Goal: Task Accomplishment & Management: Complete application form

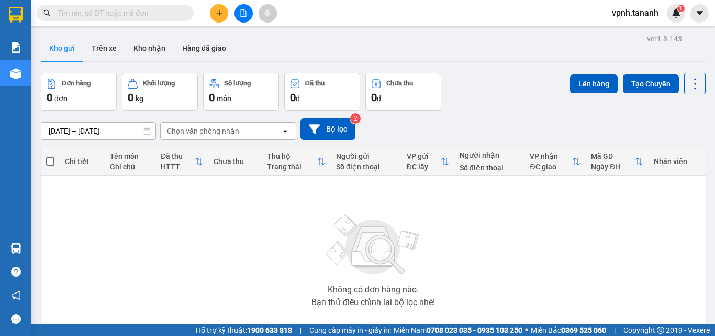
click at [214, 11] on button at bounding box center [219, 13] width 18 height 18
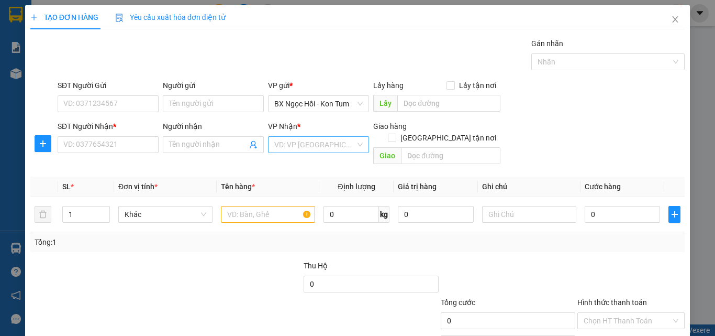
click at [339, 141] on input "search" at bounding box center [314, 145] width 81 height 16
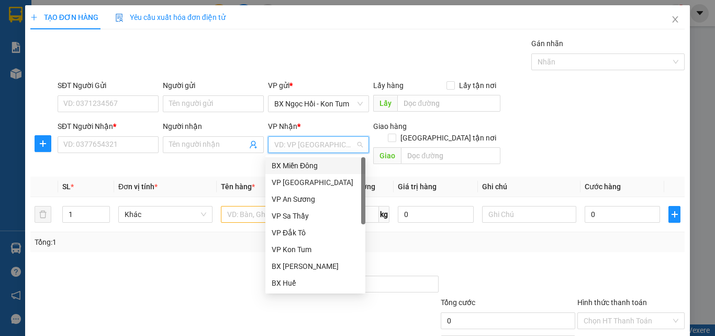
click at [323, 169] on div "BX Miền Đông" at bounding box center [315, 166] width 87 height 12
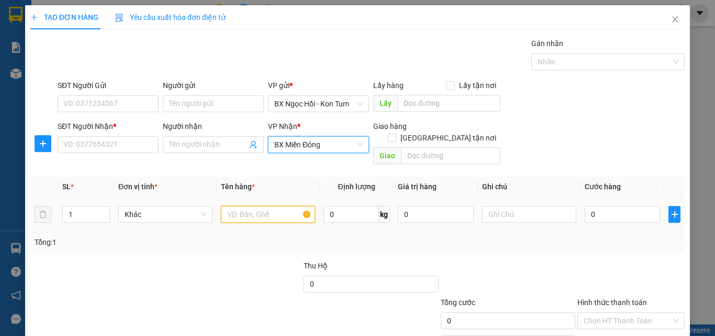
click at [270, 206] on input "text" at bounding box center [268, 214] width 94 height 17
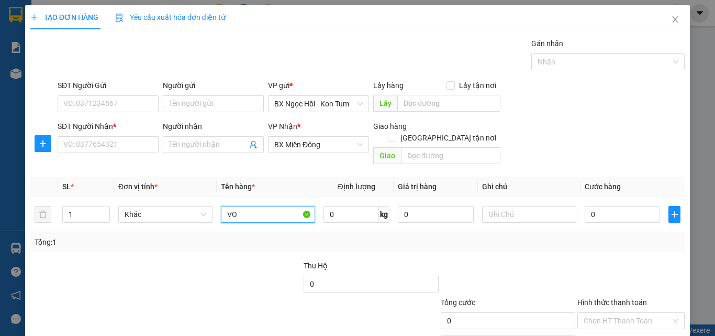
type input "V"
type input "ĐỒ ĂN"
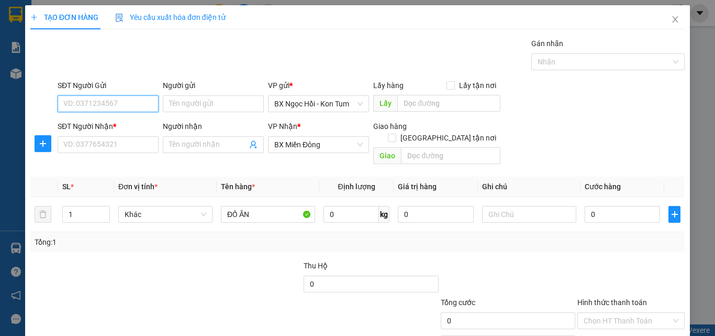
click at [121, 101] on input "SĐT Người Gửi" at bounding box center [108, 103] width 101 height 17
type input "0967108567"
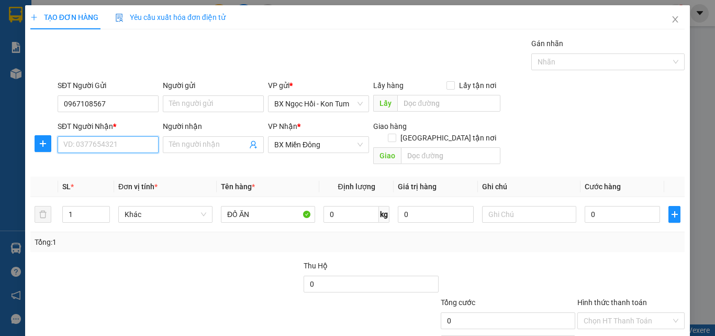
click at [113, 143] on input "SĐT Người Nhận *" at bounding box center [108, 144] width 101 height 17
click at [504, 206] on input "text" at bounding box center [529, 214] width 94 height 17
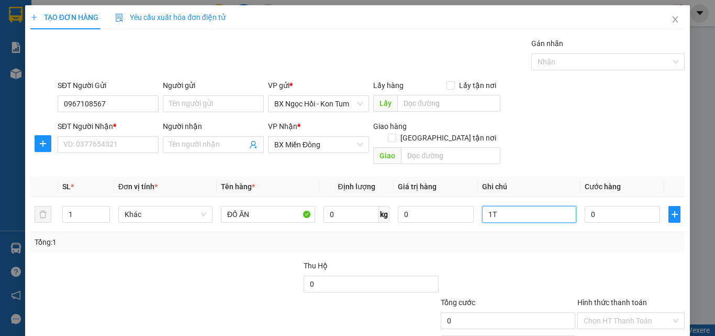
type input "1TX"
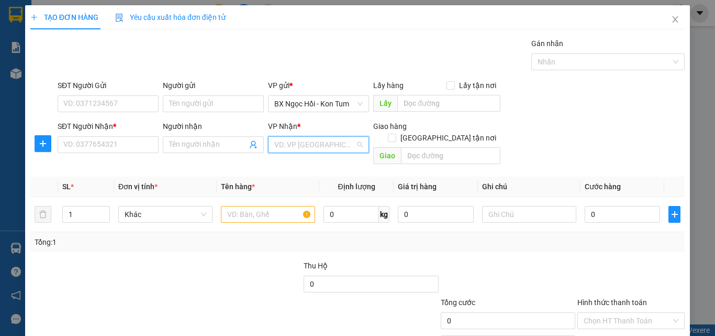
click at [309, 143] on input "search" at bounding box center [314, 145] width 81 height 16
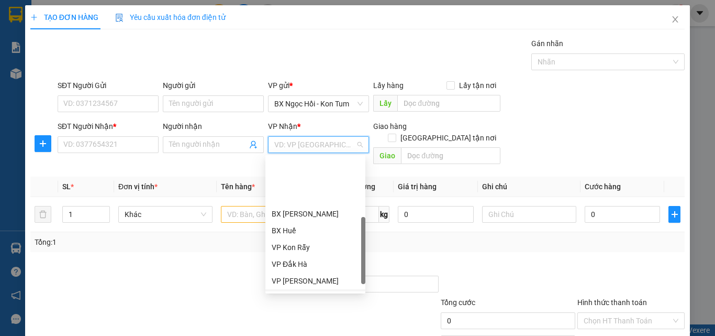
scroll to position [105, 0]
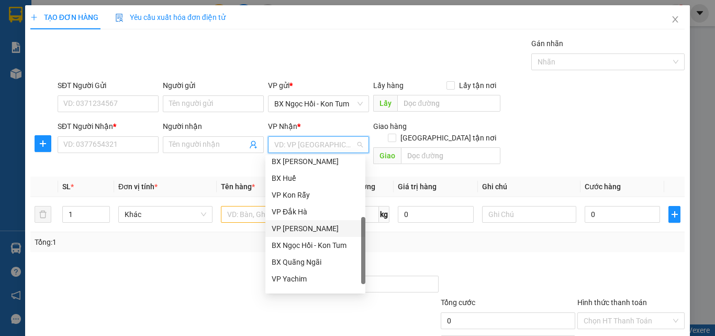
click at [309, 225] on div "VP [PERSON_NAME]" at bounding box center [315, 228] width 87 height 12
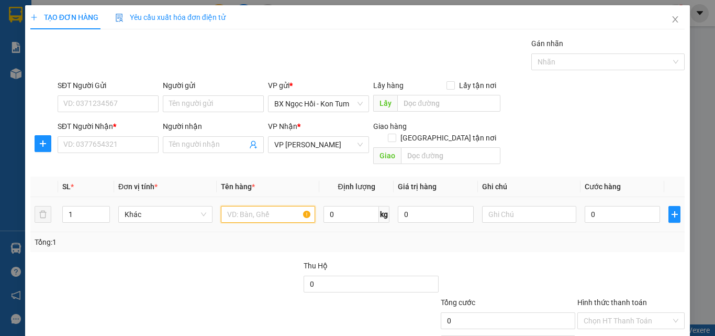
click at [260, 206] on input "text" at bounding box center [268, 214] width 94 height 17
type input "đ"
type input "ĐỒ ĂN"
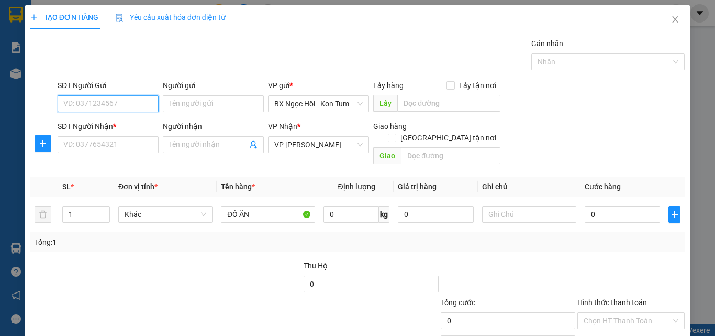
click at [107, 99] on input "SĐT Người Gửi" at bounding box center [108, 103] width 101 height 17
type input "0967108567"
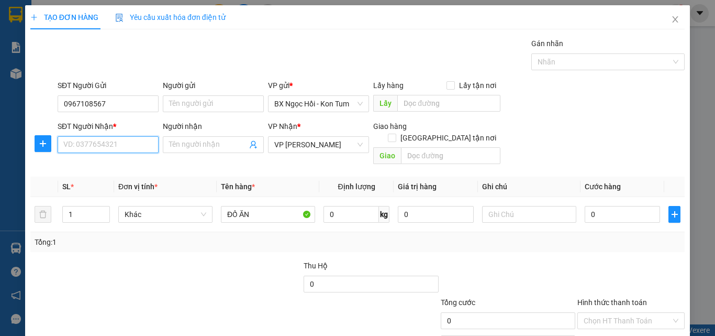
click at [90, 147] on input "SĐT Người Nhận *" at bounding box center [108, 144] width 101 height 17
click at [80, 147] on input "0968922479" at bounding box center [108, 144] width 101 height 17
click at [91, 148] on input "0968922479" at bounding box center [108, 144] width 101 height 17
click at [120, 144] on input "0968922479" at bounding box center [108, 144] width 101 height 17
type input "0968922479"
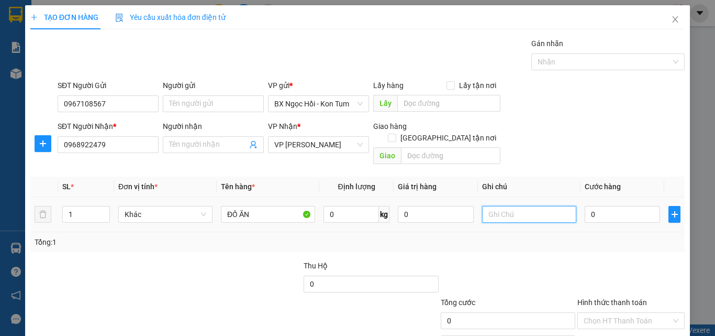
click at [493, 206] on input "text" at bounding box center [529, 214] width 94 height 17
type input "1TX"
click at [603, 209] on input "0" at bounding box center [622, 214] width 75 height 17
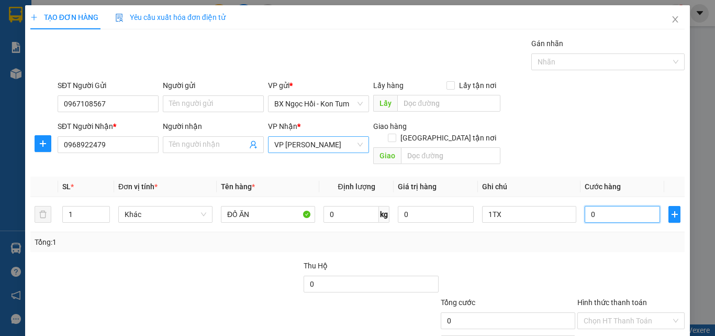
click at [353, 142] on span "VP [PERSON_NAME]" at bounding box center [318, 145] width 88 height 16
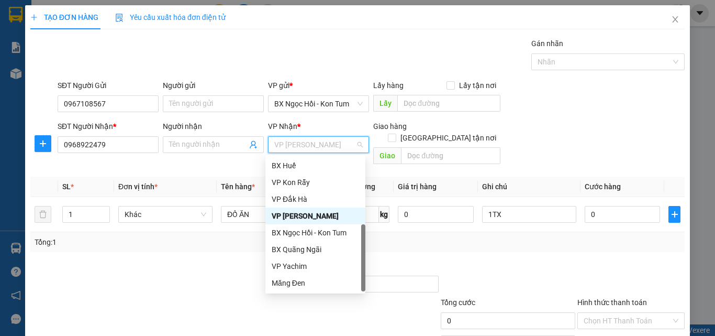
scroll to position [0, 0]
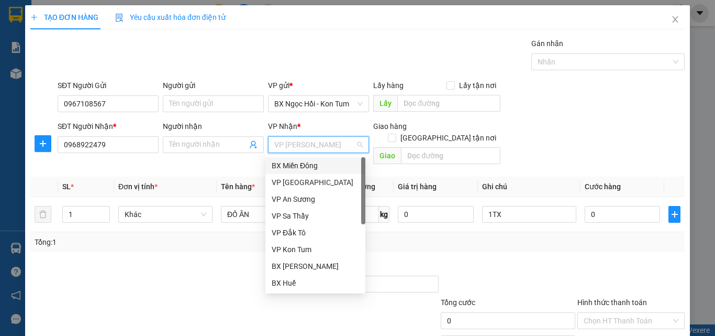
drag, startPoint x: 320, startPoint y: 165, endPoint x: 333, endPoint y: 162, distance: 13.5
click at [321, 164] on div "BX Miền Đông" at bounding box center [315, 166] width 87 height 12
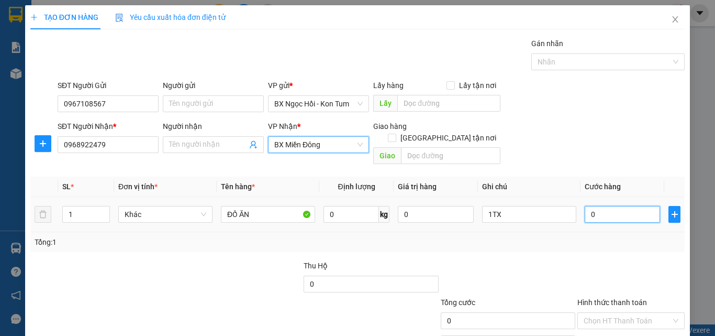
click at [604, 206] on input "0" at bounding box center [622, 214] width 75 height 17
type input "006"
type input "6"
type input "0.060"
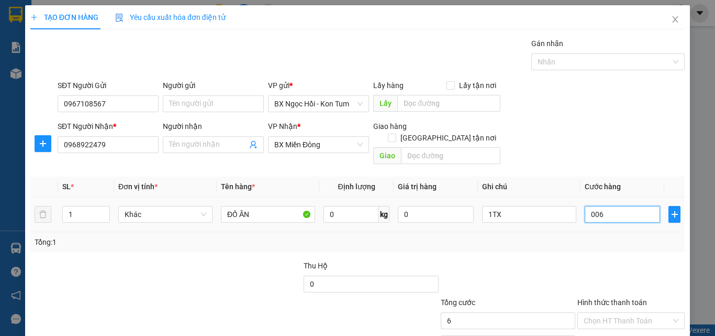
type input "60"
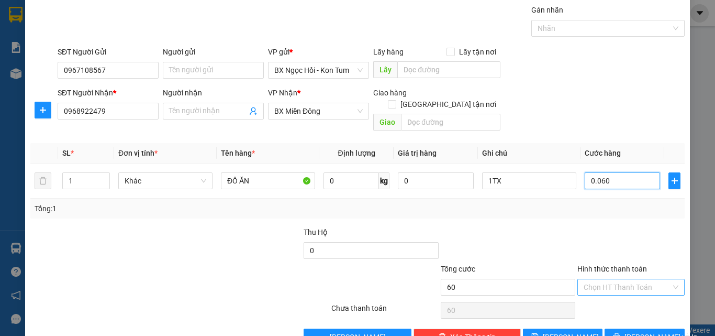
scroll to position [52, 0]
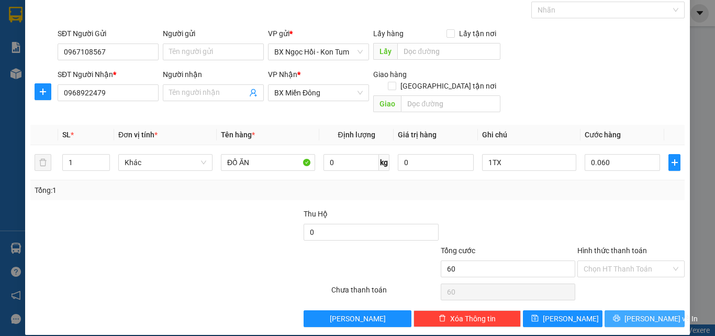
click at [632, 313] on span "[PERSON_NAME] và In" at bounding box center [661, 319] width 73 height 12
type input "60.000"
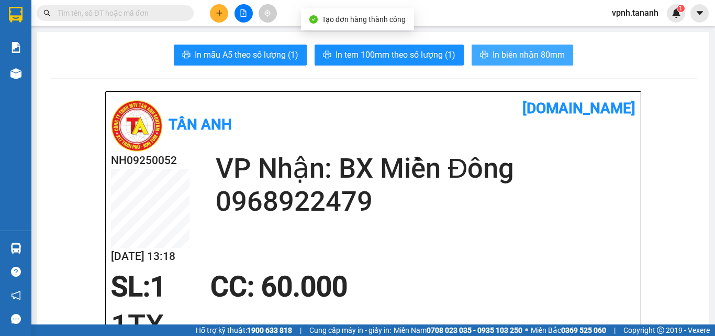
click at [506, 51] on span "In biên nhận 80mm" at bounding box center [529, 54] width 72 height 13
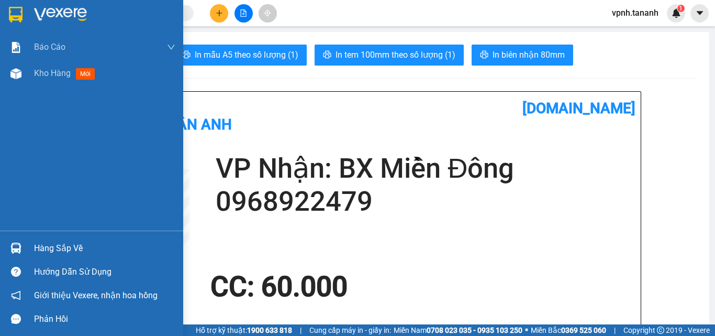
click at [25, 9] on div at bounding box center [91, 17] width 183 height 34
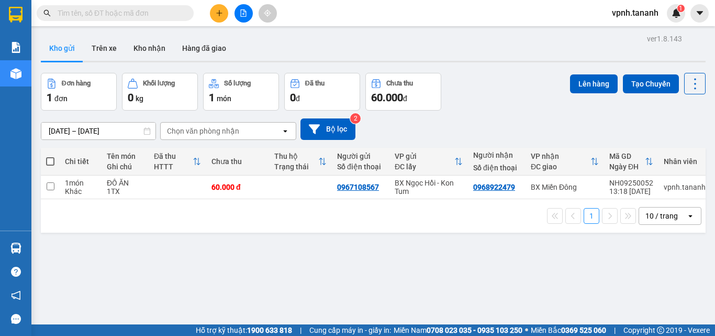
click at [222, 14] on icon "plus" at bounding box center [219, 12] width 7 height 7
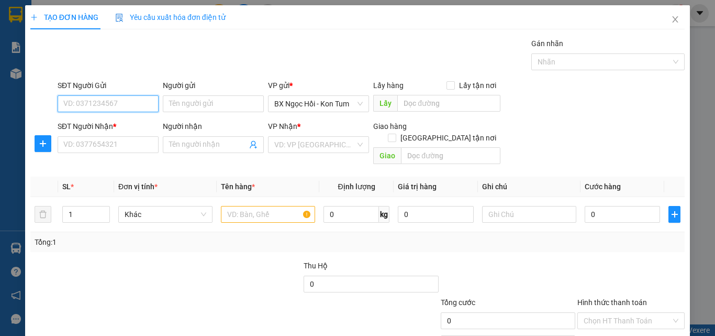
click at [92, 101] on input "SĐT Người Gửi" at bounding box center [108, 103] width 101 height 17
type input "0355738452"
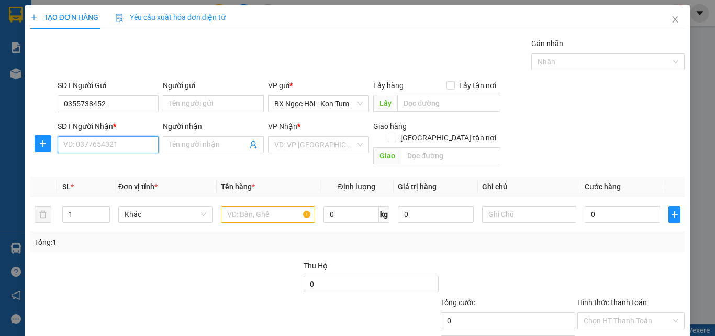
click at [88, 144] on input "SĐT Người Nhận *" at bounding box center [108, 144] width 101 height 17
type input "0936407533"
click at [203, 139] on input "Người nhận" at bounding box center [208, 145] width 78 height 12
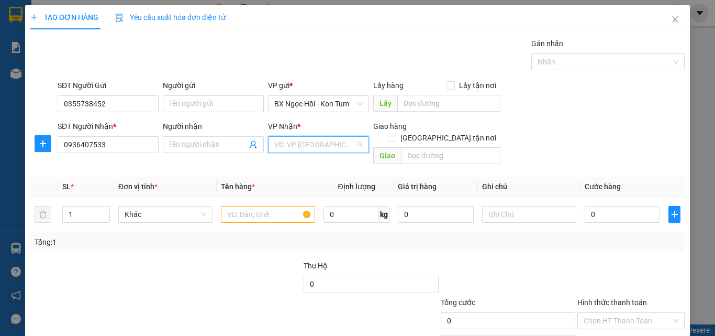
click at [301, 146] on input "search" at bounding box center [314, 145] width 81 height 16
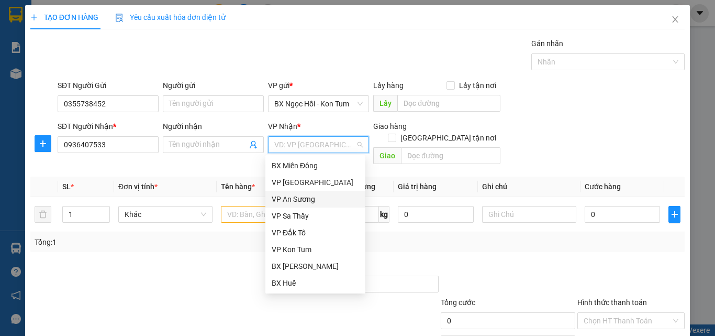
click at [298, 200] on div "VP An Sương" at bounding box center [315, 199] width 87 height 12
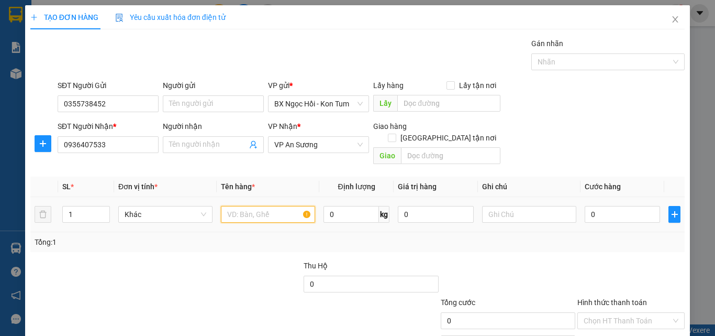
click at [252, 206] on input "text" at bounding box center [268, 214] width 94 height 17
type input "ĐỒ ĂN"
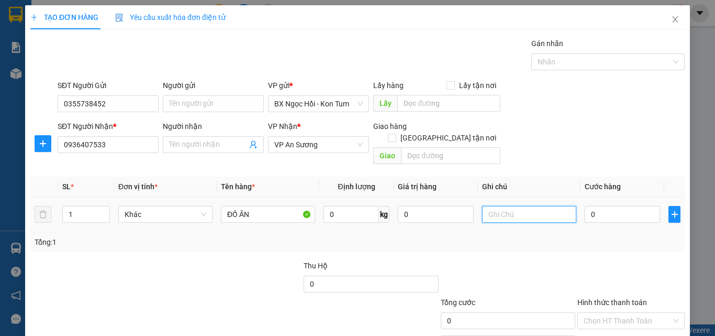
click at [531, 206] on input "text" at bounding box center [529, 214] width 94 height 17
type input "1TX"
click at [612, 206] on input "0" at bounding box center [622, 214] width 75 height 17
type input "006"
type input "6"
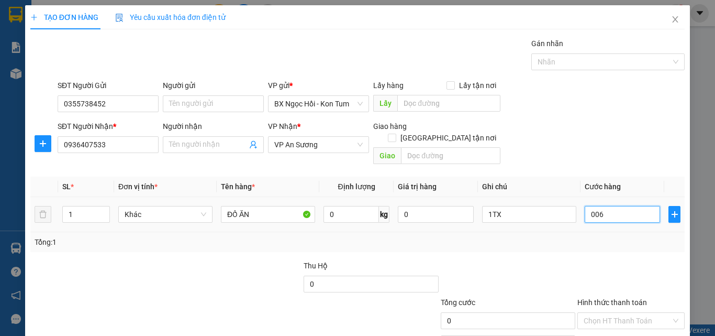
type input "6"
type input "0.060"
type input "60"
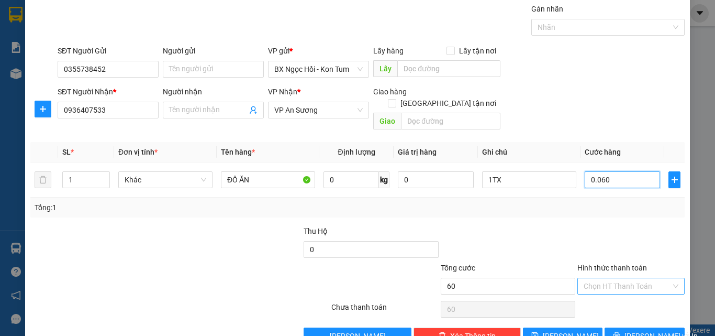
scroll to position [52, 0]
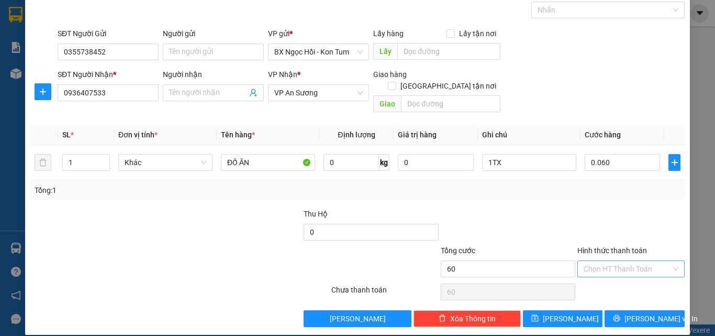
click at [592, 261] on input "Hình thức thanh toán" at bounding box center [627, 269] width 87 height 16
type input "60.000"
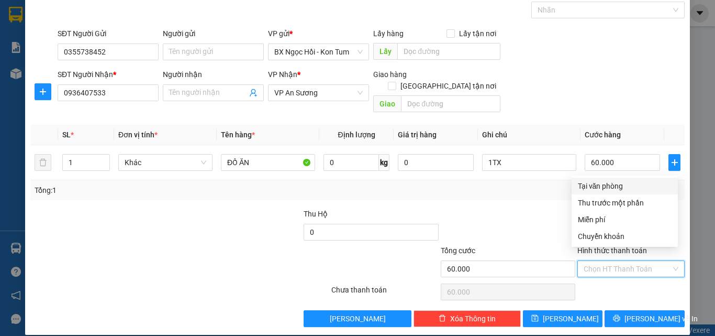
click at [593, 261] on input "Hình thức thanh toán" at bounding box center [627, 269] width 87 height 16
click at [584, 191] on div "Tại văn phòng" at bounding box center [625, 186] width 94 height 12
type input "0"
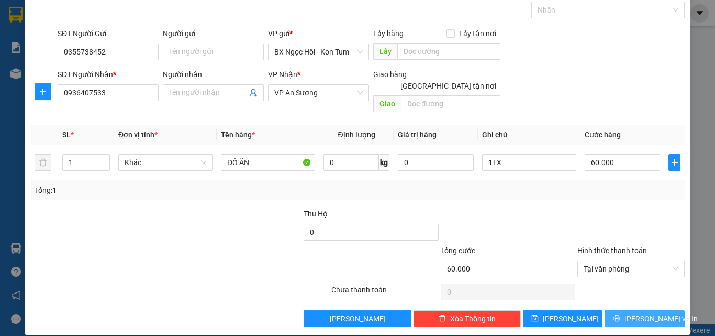
click at [631, 313] on span "[PERSON_NAME] và In" at bounding box center [661, 319] width 73 height 12
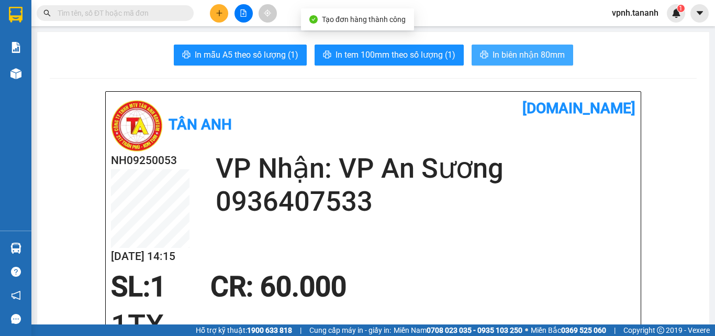
click at [543, 48] on button "In biên nhận 80mm" at bounding box center [523, 54] width 102 height 21
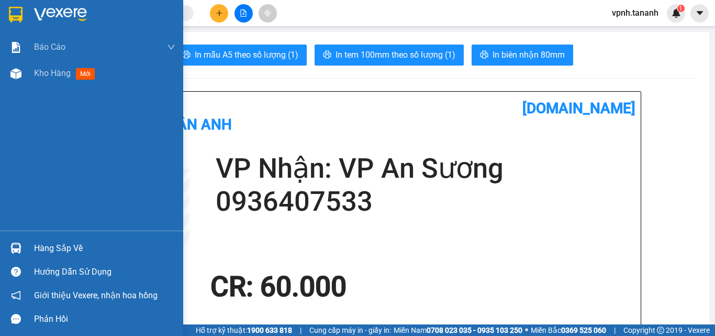
click at [24, 15] on div at bounding box center [16, 14] width 18 height 18
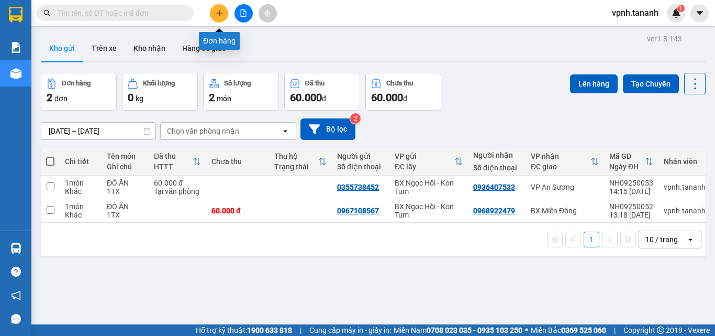
click at [219, 12] on icon "plus" at bounding box center [219, 12] width 7 height 7
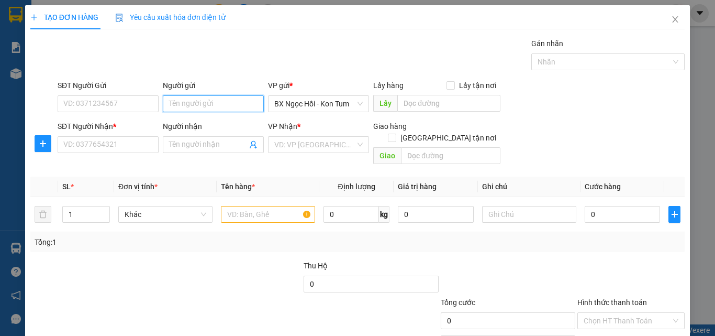
click at [204, 110] on input "Người gửi" at bounding box center [213, 103] width 101 height 17
type input "CÔ LAN"
drag, startPoint x: 211, startPoint y: 106, endPoint x: 102, endPoint y: 90, distance: 111.1
click at [102, 90] on div "SĐT Người Gửi VD: 0371234567 Người gửi CÔ LAN CÔ LAN VP gửi * [PERSON_NAME] - K…" at bounding box center [370, 98] width 631 height 37
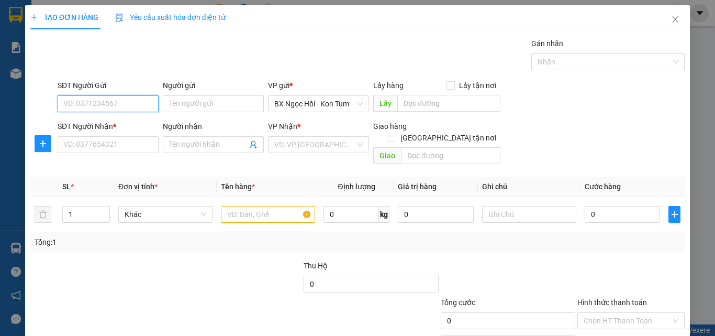
click at [101, 99] on input "SĐT Người Gửi" at bounding box center [108, 103] width 101 height 17
click at [102, 122] on div "0986107536" at bounding box center [106, 125] width 87 height 12
type input "0986107536"
type input "0814110378"
type input "TRƯỜNG"
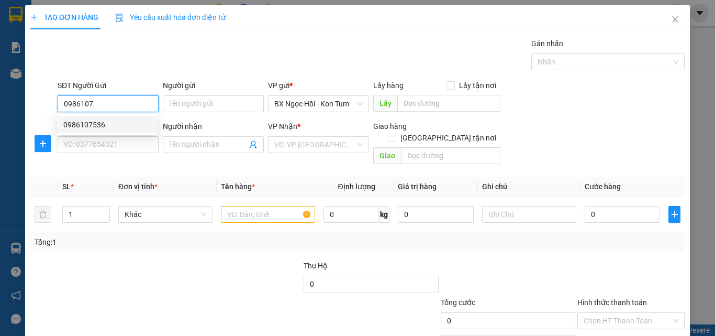
checkbox input "true"
type input "GTNCC-CC-Q.7"
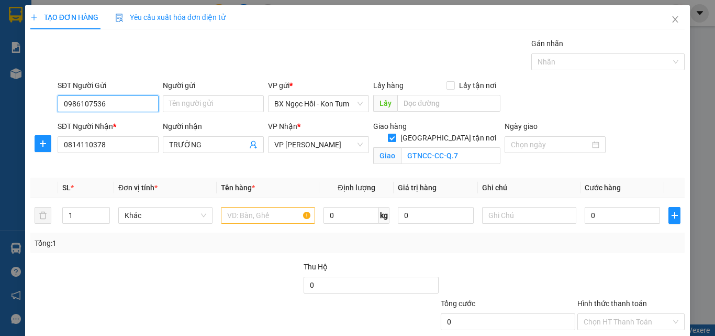
type input "50.000"
type input "0986107536"
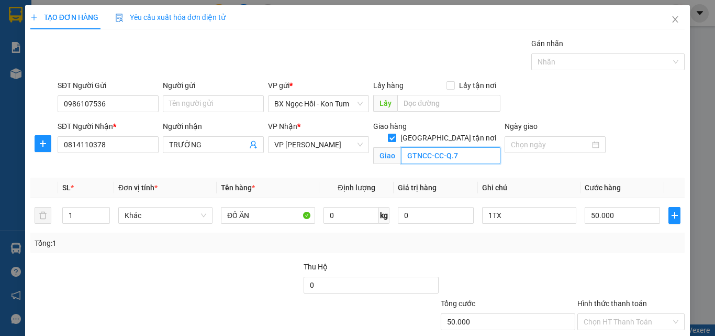
click at [475, 147] on input "GTNCC-CC-Q.7" at bounding box center [450, 155] width 99 height 17
click at [473, 147] on input "GTNCC-CC-Q.7" at bounding box center [450, 155] width 99 height 17
click at [585, 148] on div at bounding box center [555, 145] width 88 height 12
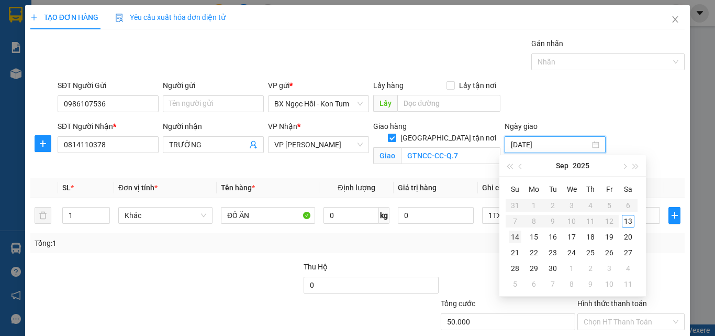
type input "[DATE]"
click at [517, 240] on div "14" at bounding box center [515, 236] width 13 height 13
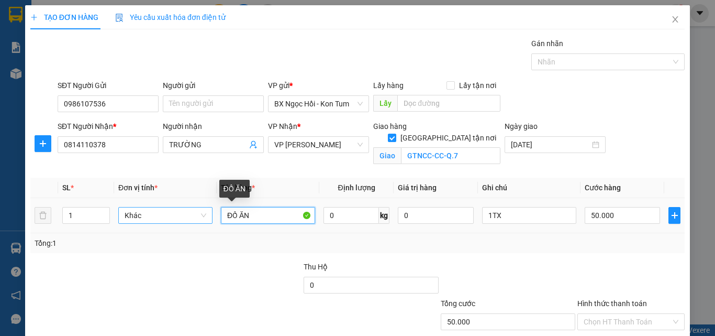
drag, startPoint x: 258, startPoint y: 217, endPoint x: 196, endPoint y: 212, distance: 62.0
click at [196, 212] on tr "1 Khác ĐỒ ĂN 0 kg 0 1TX 50.000" at bounding box center [357, 215] width 654 height 35
type input "HS"
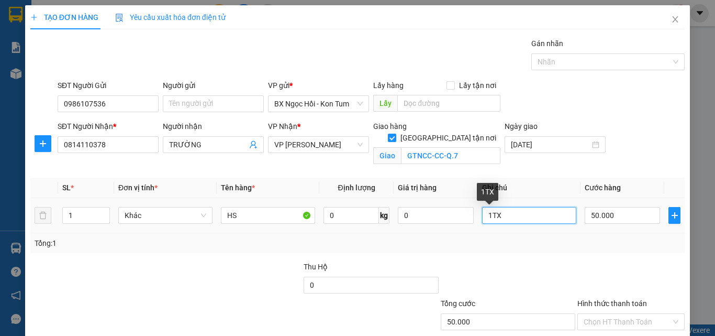
drag, startPoint x: 535, startPoint y: 216, endPoint x: 449, endPoint y: 205, distance: 86.6
click at [458, 214] on tr "1 Khác HS 0 kg 0 1TX 50.000" at bounding box center [357, 215] width 654 height 35
type input "H"
click at [538, 221] on input "H" at bounding box center [529, 215] width 94 height 17
type input "1HS"
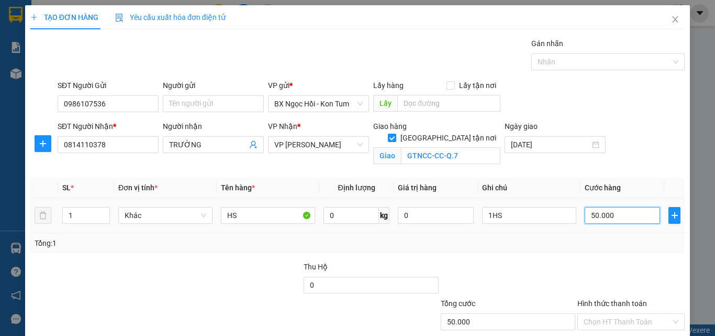
click at [610, 219] on input "50.000" at bounding box center [622, 215] width 75 height 17
type input "0"
type input "004"
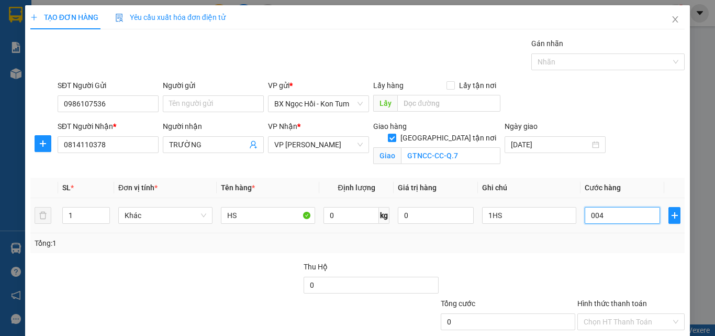
type input "4"
type input "0.040"
type input "40"
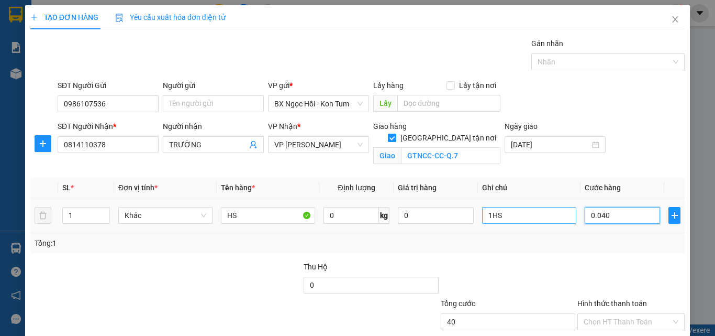
scroll to position [64, 0]
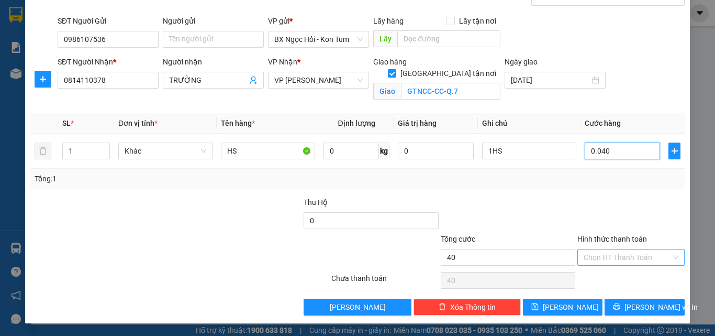
type input "0.040"
click at [594, 255] on input "Hình thức thanh toán" at bounding box center [627, 257] width 87 height 16
type input "40.000"
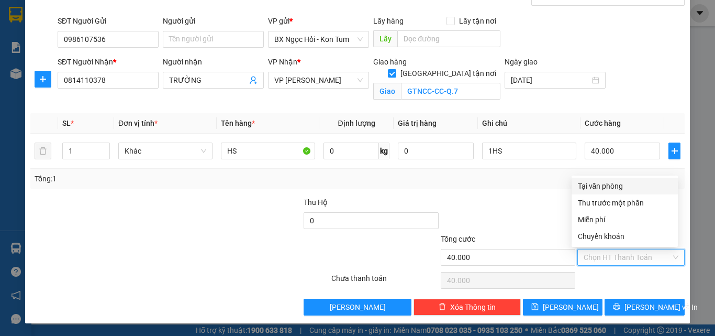
click at [612, 185] on div "Tại văn phòng" at bounding box center [625, 186] width 94 height 12
type input "0"
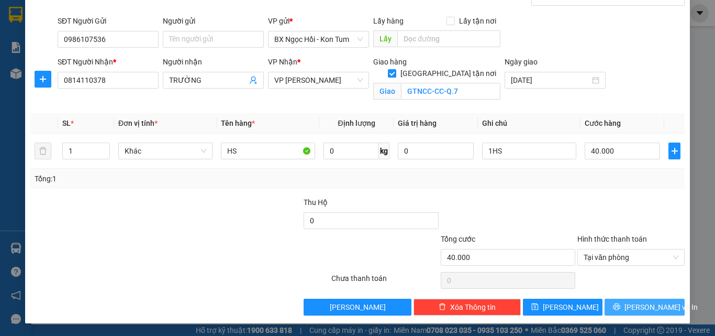
click at [632, 308] on span "[PERSON_NAME] và In" at bounding box center [661, 307] width 73 height 12
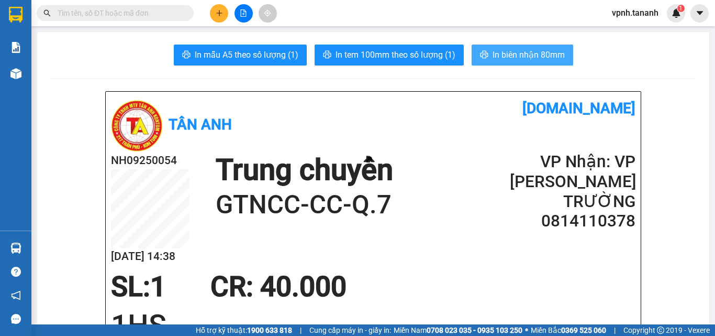
click at [522, 50] on span "In biên nhận 80mm" at bounding box center [529, 54] width 72 height 13
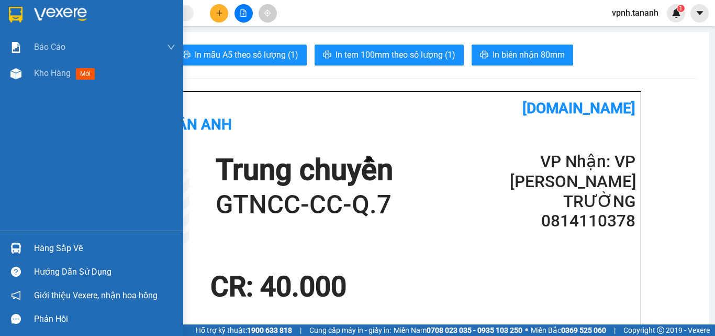
click at [14, 19] on img at bounding box center [16, 15] width 14 height 16
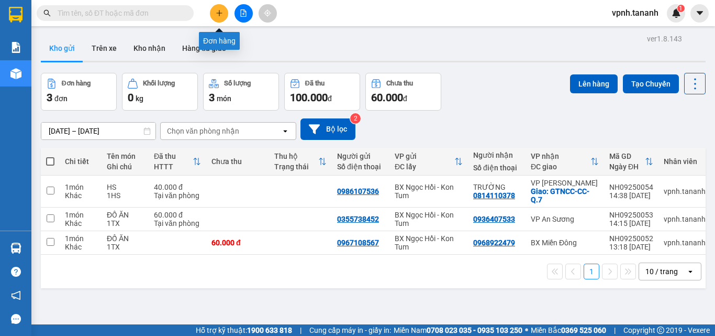
click at [219, 17] on button at bounding box center [219, 13] width 18 height 18
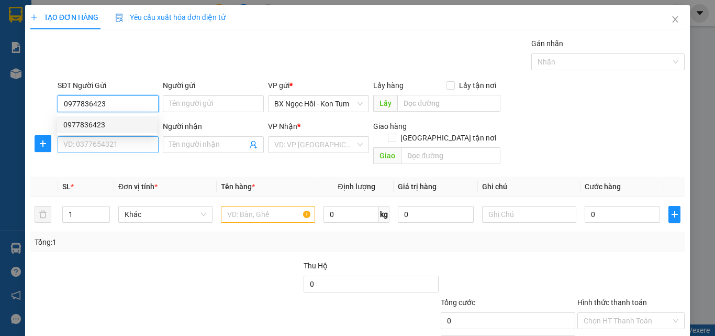
type input "0977836423"
click at [89, 141] on input "SĐT Người Nhận *" at bounding box center [108, 144] width 101 height 17
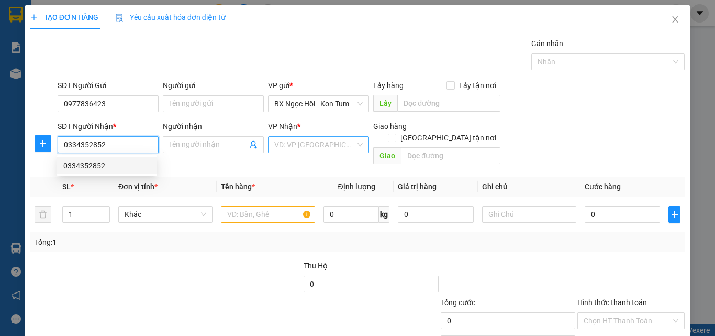
type input "0334352852"
click at [316, 149] on input "search" at bounding box center [314, 145] width 81 height 16
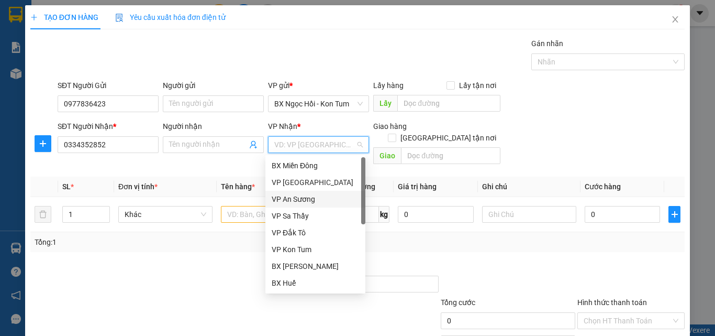
click at [299, 203] on div "VP An Sương" at bounding box center [315, 199] width 87 height 12
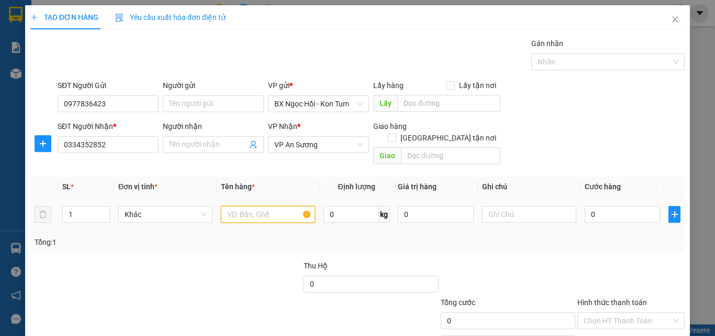
click at [286, 206] on input "text" at bounding box center [268, 214] width 94 height 17
type input "DL"
click at [497, 179] on th "Ghi chú" at bounding box center [529, 186] width 103 height 20
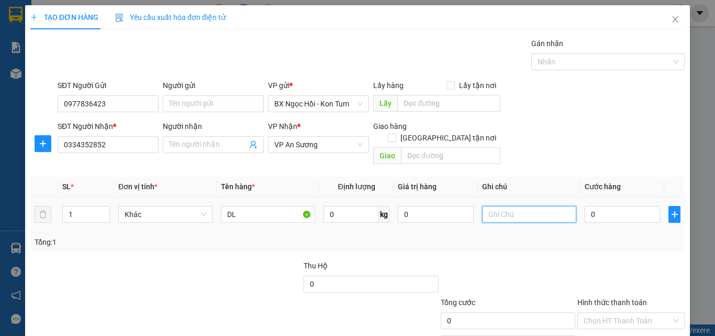
click at [502, 207] on input "text" at bounding box center [529, 214] width 94 height 17
click at [500, 206] on input "2" at bounding box center [529, 214] width 94 height 17
type input "2B"
click at [83, 209] on input "1" at bounding box center [86, 214] width 47 height 16
type input "2"
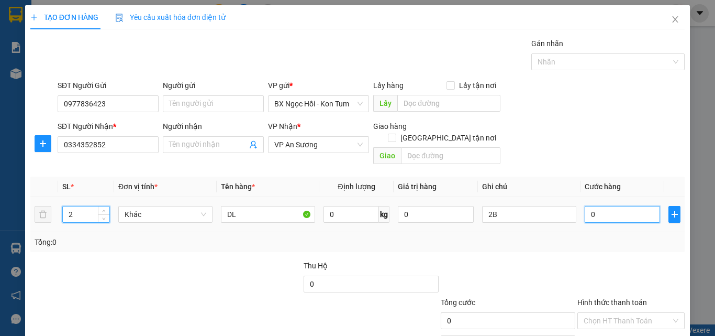
click at [626, 206] on input "0" at bounding box center [622, 214] width 75 height 17
type input "002"
type input "2"
type input "0.020"
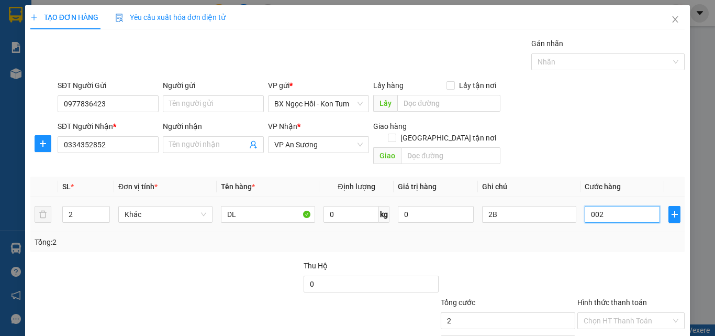
type input "20"
type input "00.200"
type input "200"
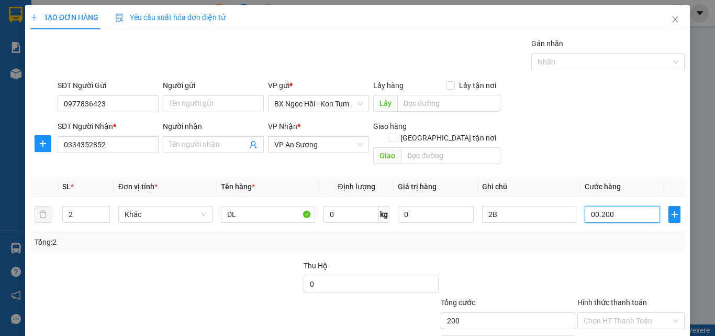
scroll to position [52, 0]
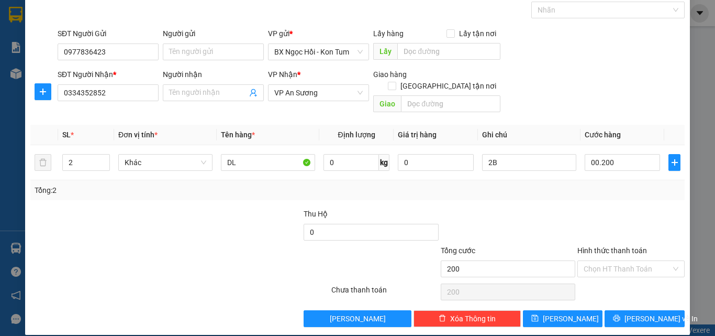
click at [589, 287] on div "Chọn HT Thanh Toán" at bounding box center [630, 291] width 109 height 21
type input "200.000"
click at [612, 310] on button "[PERSON_NAME] và In" at bounding box center [645, 318] width 80 height 17
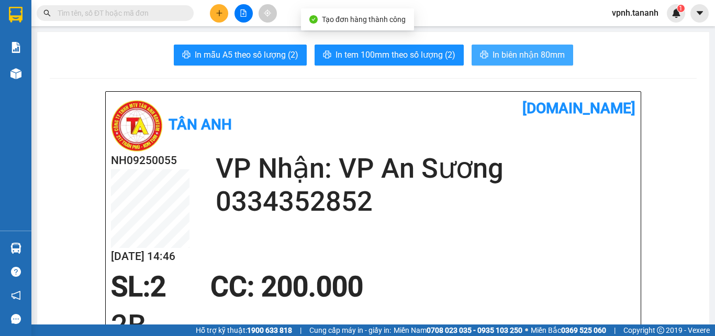
click at [545, 53] on span "In biên nhận 80mm" at bounding box center [529, 54] width 72 height 13
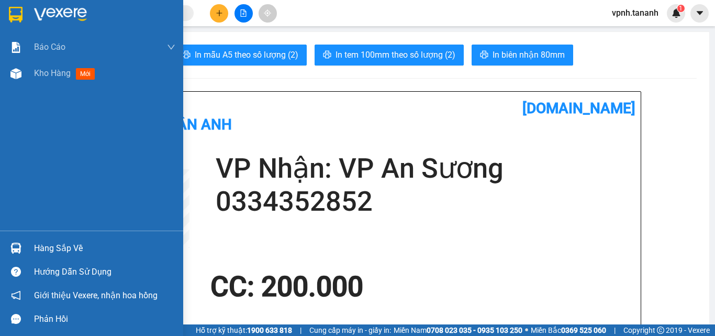
click at [24, 19] on div at bounding box center [16, 14] width 18 height 18
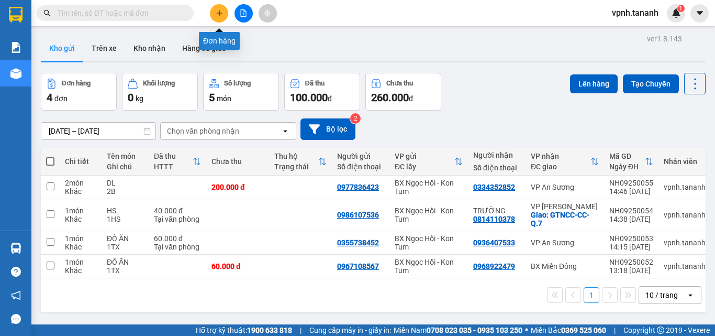
click at [219, 16] on icon "plus" at bounding box center [219, 12] width 7 height 7
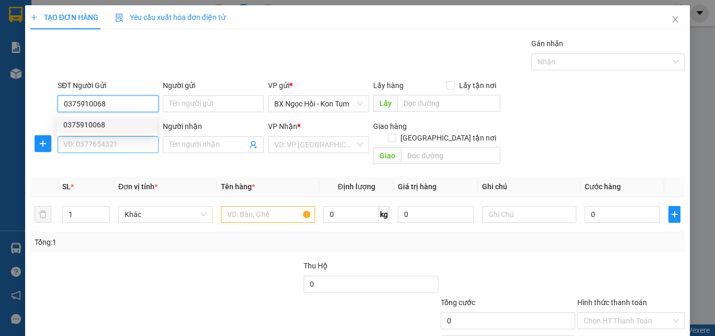
type input "0375910068"
click at [116, 144] on input "SĐT Người Nhận *" at bounding box center [108, 144] width 101 height 17
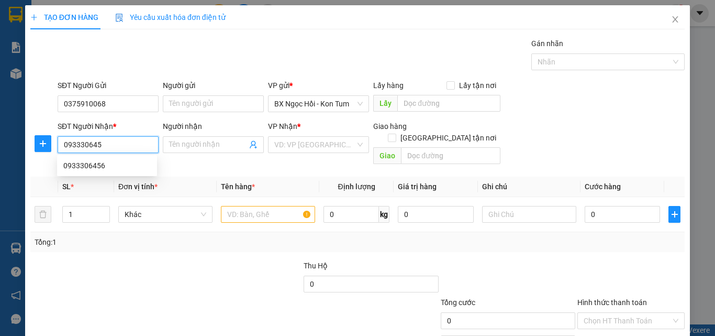
type input "0933306456"
click at [126, 168] on div "0933306456" at bounding box center [106, 166] width 87 height 12
type input "CHỢ CHÁNH LƯU"
type input "200.000"
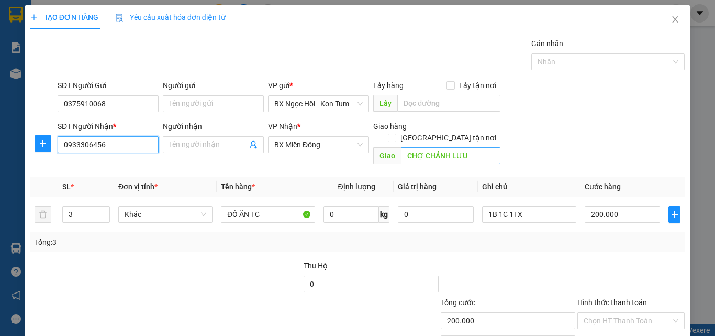
type input "0933306456"
click at [473, 147] on input "CHỢ CHÁNH LƯU" at bounding box center [450, 155] width 99 height 17
drag, startPoint x: 473, startPoint y: 143, endPoint x: 521, endPoint y: 173, distance: 56.8
click at [521, 176] on th "Ghi chú" at bounding box center [529, 186] width 103 height 20
click at [462, 148] on input "BẾN CÁT" at bounding box center [450, 155] width 99 height 17
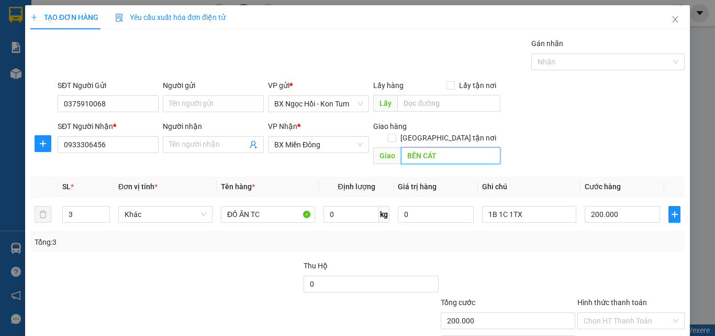
click at [462, 148] on input "BẾN CÁT" at bounding box center [450, 155] width 99 height 17
click at [460, 147] on input "BẾN CÁT" at bounding box center [450, 155] width 99 height 17
type input "B"
type input "CHỢ CHÁNH LƯU"
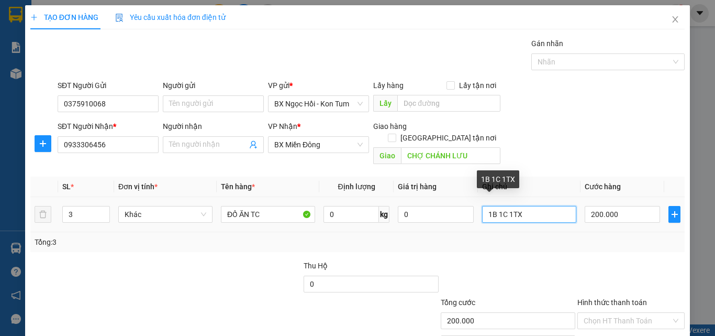
drag, startPoint x: 531, startPoint y: 197, endPoint x: 470, endPoint y: 197, distance: 61.2
click at [472, 197] on tr "3 Khác ĐỒ ĂN TC 0 kg 0 1B 1C 1TX 200.000" at bounding box center [357, 214] width 654 height 35
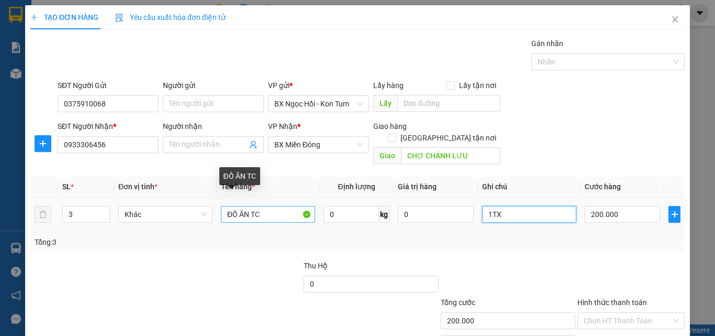
type input "1TX"
click at [272, 206] on input "ĐỒ ĂN TC" at bounding box center [268, 214] width 94 height 17
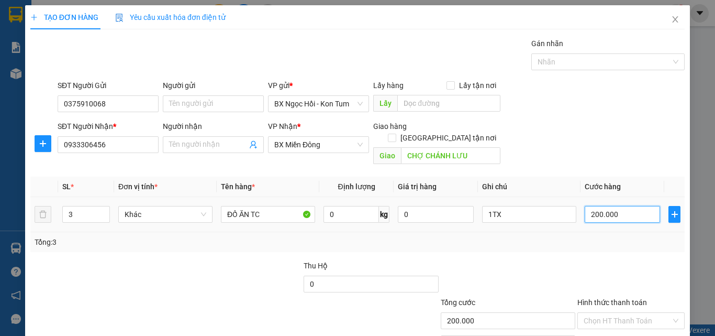
click at [628, 206] on input "200.000" at bounding box center [622, 214] width 75 height 17
type input "0"
type input "0.080"
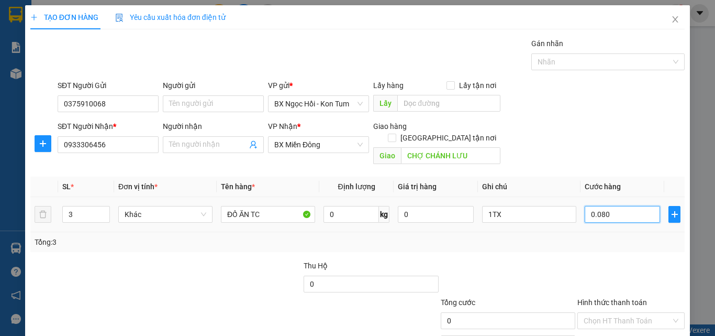
type input "80"
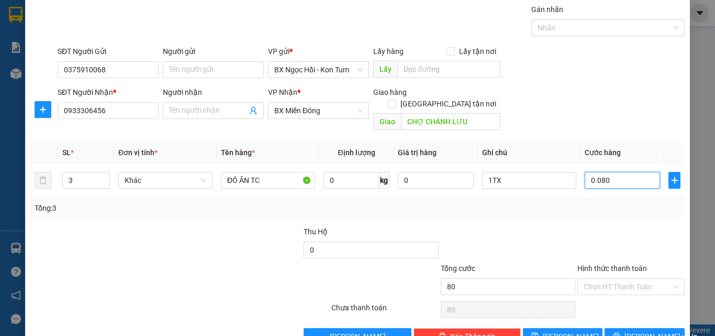
scroll to position [52, 0]
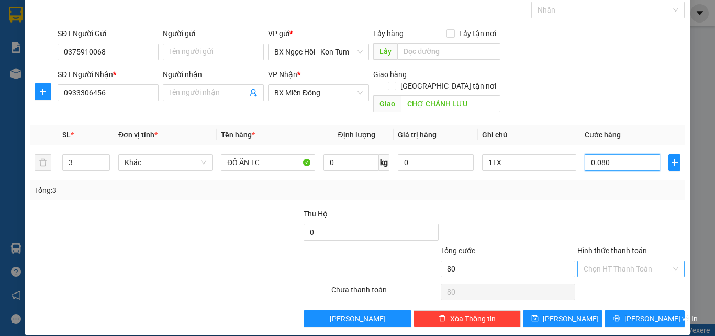
type input "0.080"
click at [591, 261] on input "Hình thức thanh toán" at bounding box center [627, 269] width 87 height 16
type input "80.000"
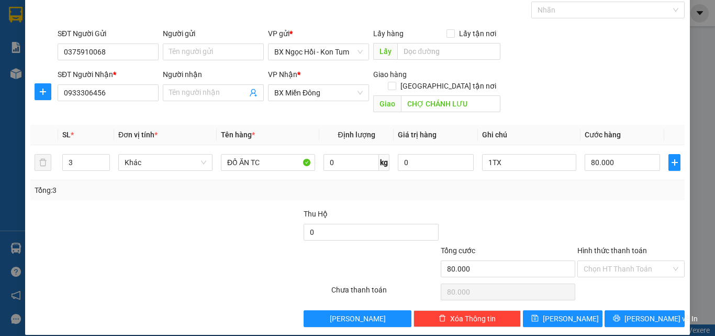
click at [536, 221] on div at bounding box center [508, 226] width 137 height 37
click at [631, 313] on span "[PERSON_NAME] và In" at bounding box center [661, 319] width 73 height 12
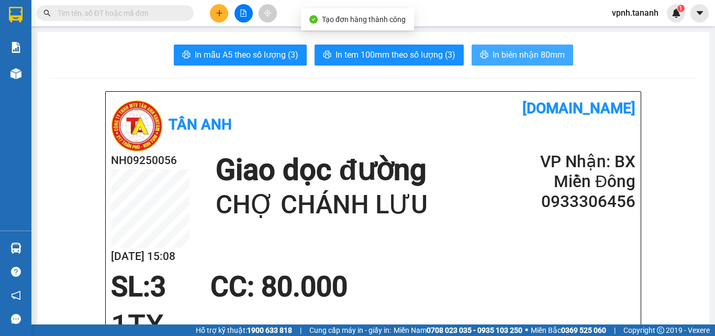
click at [503, 64] on button "In biên nhận 80mm" at bounding box center [523, 54] width 102 height 21
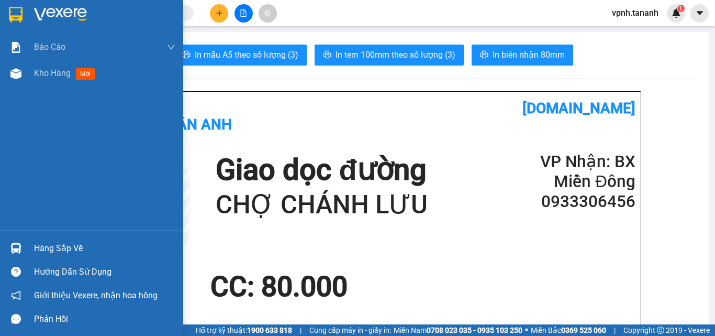
click at [21, 17] on img at bounding box center [16, 15] width 14 height 16
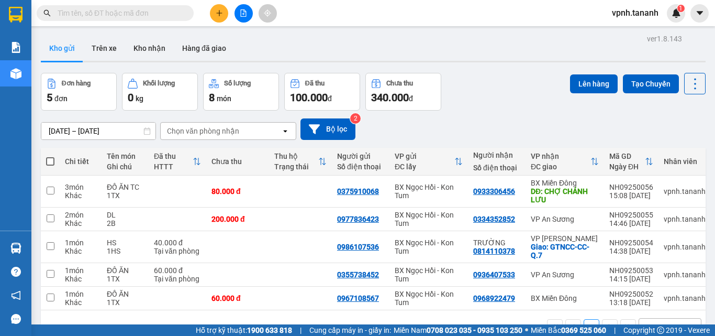
scroll to position [48, 0]
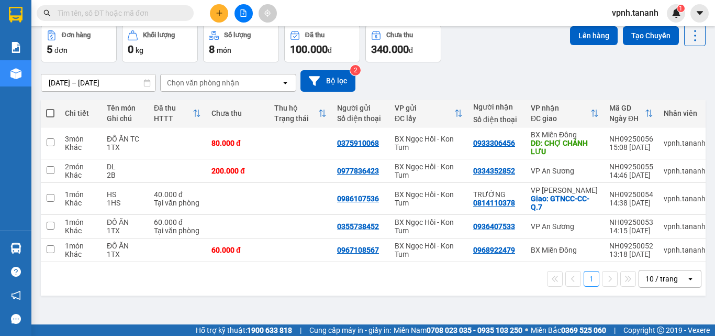
click at [453, 292] on div "1 10 / trang open" at bounding box center [373, 279] width 665 height 34
click at [394, 287] on div "1 10 / trang open" at bounding box center [373, 279] width 656 height 18
click at [359, 287] on div "1 10 / trang open" at bounding box center [373, 279] width 656 height 18
click at [616, 146] on button at bounding box center [623, 143] width 15 height 18
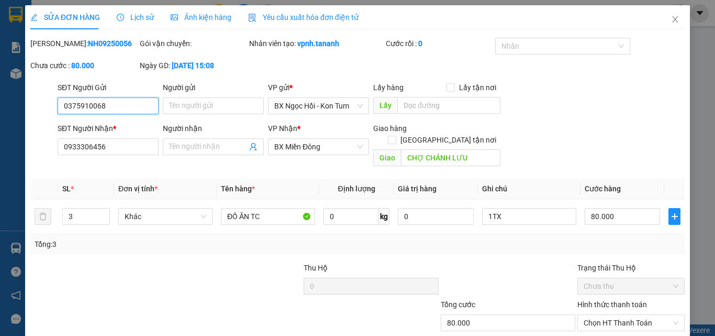
type input "0375910068"
type input "0933306456"
type input "CHỢ CHÁNH LƯU"
type input "80.000"
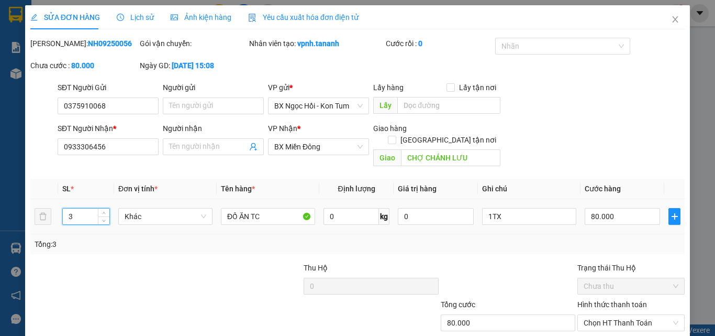
click at [86, 208] on input "3" at bounding box center [86, 216] width 47 height 16
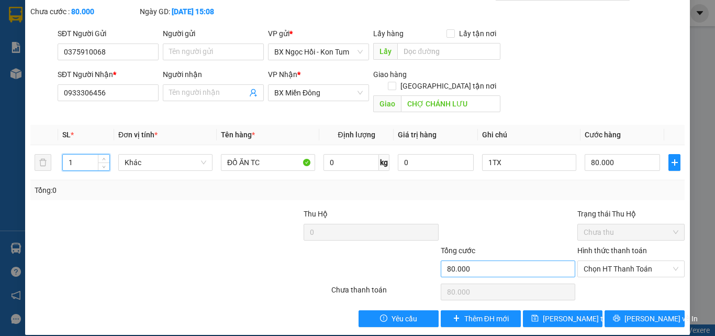
type input "1"
click at [556, 313] on span "[PERSON_NAME] thay đổi" at bounding box center [585, 319] width 84 height 12
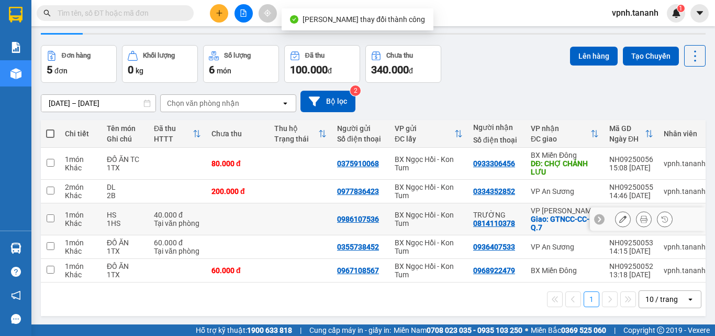
scroll to position [48, 0]
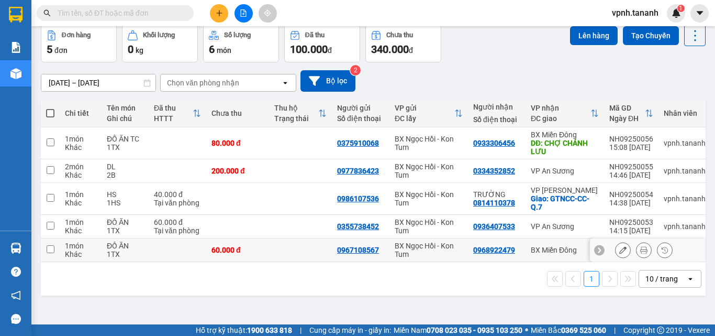
click at [47, 248] on input "checkbox" at bounding box center [51, 249] width 8 height 8
checkbox input "true"
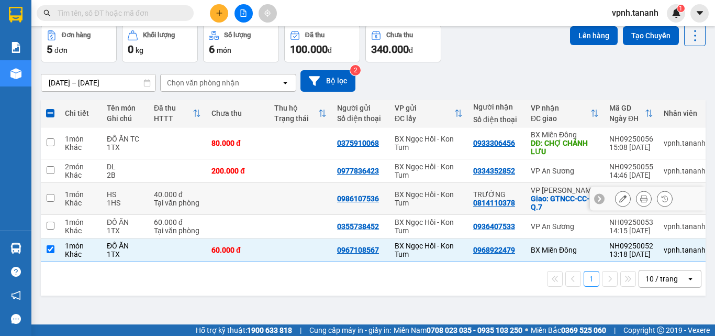
click at [47, 198] on input "checkbox" at bounding box center [51, 198] width 8 height 8
checkbox input "true"
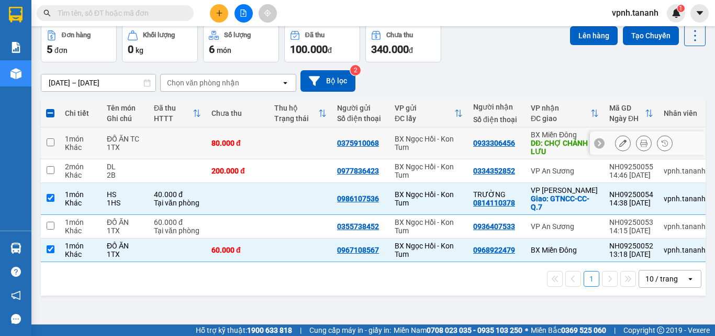
click at [55, 140] on td at bounding box center [50, 143] width 19 height 32
checkbox input "true"
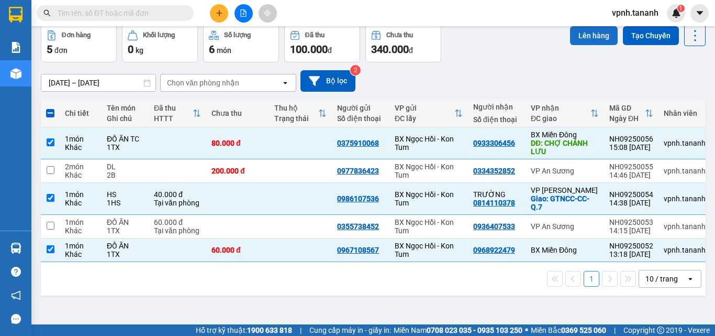
click at [591, 38] on button "Lên hàng" at bounding box center [594, 35] width 48 height 19
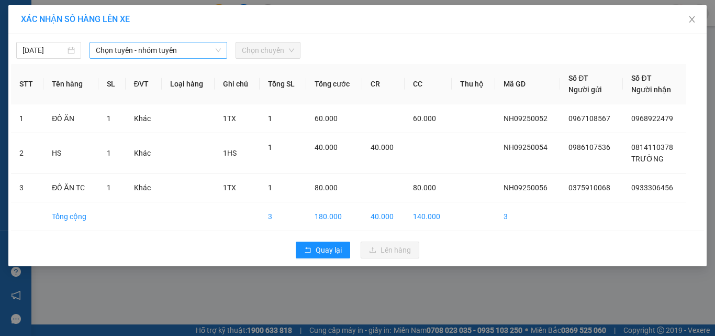
drag, startPoint x: 181, startPoint y: 59, endPoint x: 180, endPoint y: 49, distance: 10.0
click at [180, 54] on div "[DATE] Chọn tuyến - nhóm tuyến Chọn chuyến STT Tên hàng SL ĐVT Loại hàng Ghi ch…" at bounding box center [357, 150] width 698 height 232
click at [180, 49] on span "Chọn tuyến - nhóm tuyến" at bounding box center [158, 50] width 125 height 16
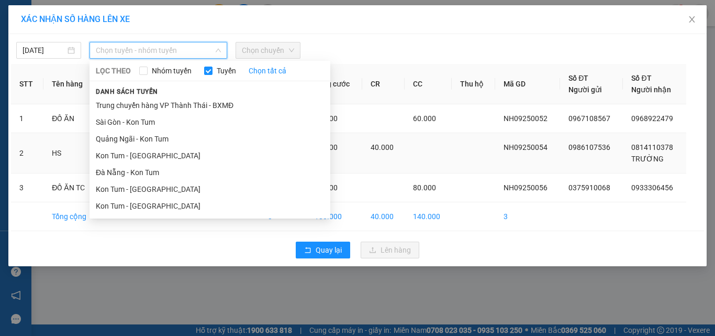
drag, startPoint x: 139, startPoint y: 202, endPoint x: 157, endPoint y: 153, distance: 52.3
click at [139, 199] on li "Kon Tum - [GEOGRAPHIC_DATA]" at bounding box center [210, 205] width 241 height 17
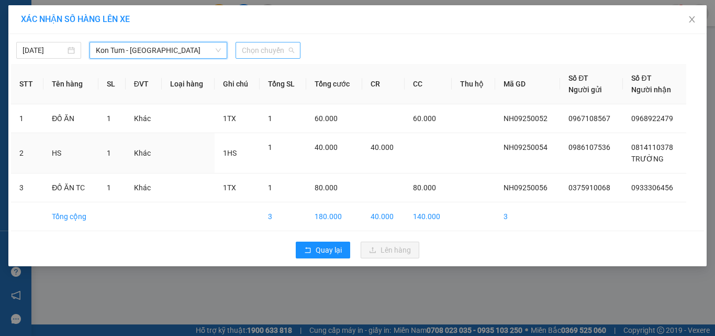
click at [250, 49] on span "Chọn chuyến" at bounding box center [268, 50] width 52 height 16
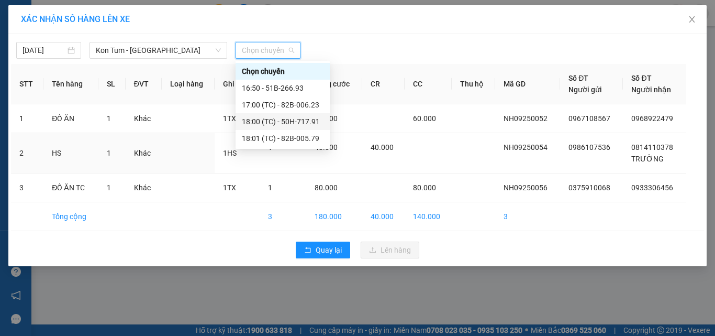
click at [285, 116] on div "18:00 (TC) - 50H-717.91" at bounding box center [283, 122] width 82 height 12
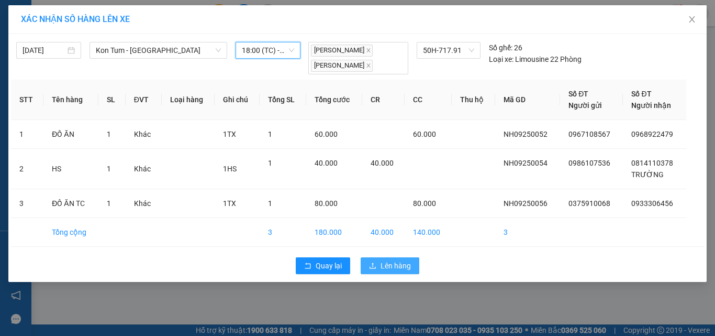
click at [394, 258] on button "Lên hàng" at bounding box center [390, 265] width 59 height 17
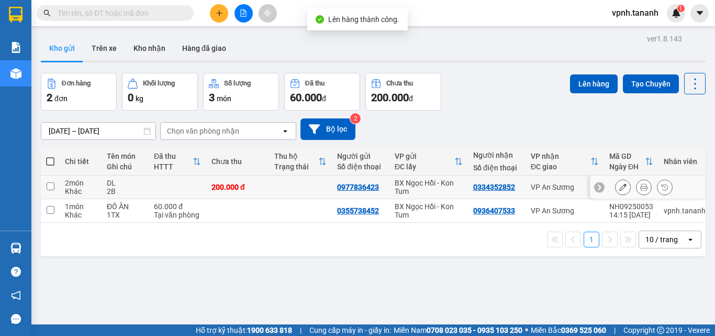
click at [49, 187] on input "checkbox" at bounding box center [51, 186] width 8 height 8
checkbox input "true"
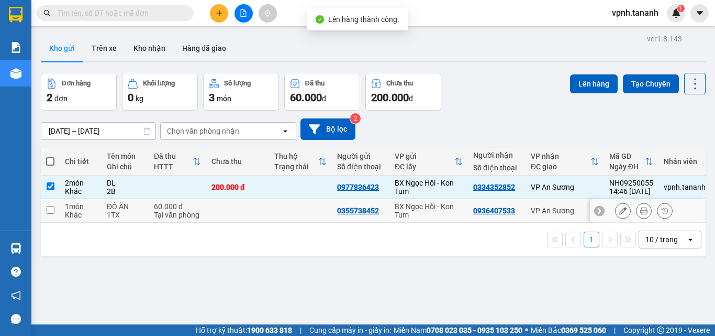
click at [49, 211] on input "checkbox" at bounding box center [51, 210] width 8 height 8
checkbox input "true"
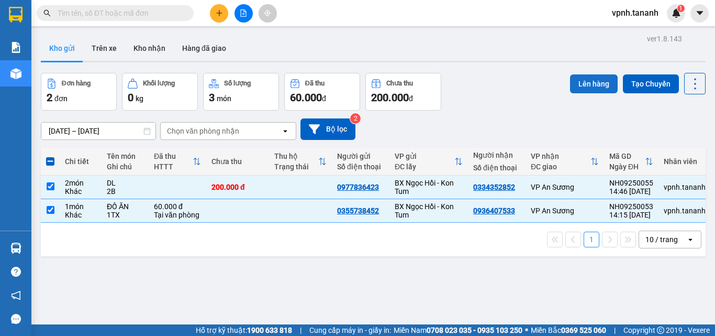
click at [587, 88] on button "Lên hàng" at bounding box center [594, 83] width 48 height 19
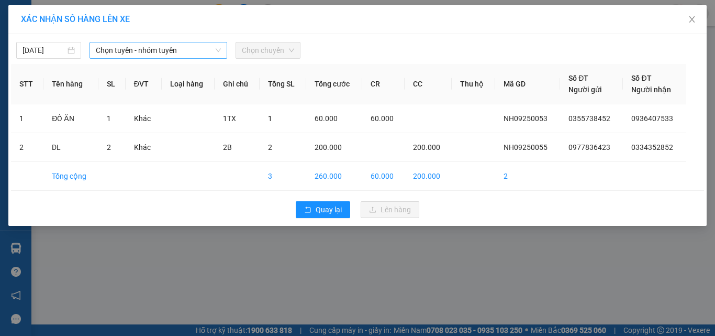
click at [211, 49] on span "Chọn tuyến - nhóm tuyến" at bounding box center [158, 50] width 125 height 16
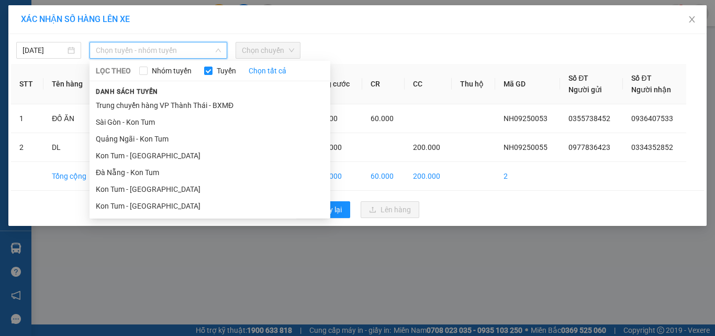
drag, startPoint x: 168, startPoint y: 207, endPoint x: 168, endPoint y: 202, distance: 5.3
click at [167, 207] on li "Kon Tum - [GEOGRAPHIC_DATA]" at bounding box center [210, 205] width 241 height 17
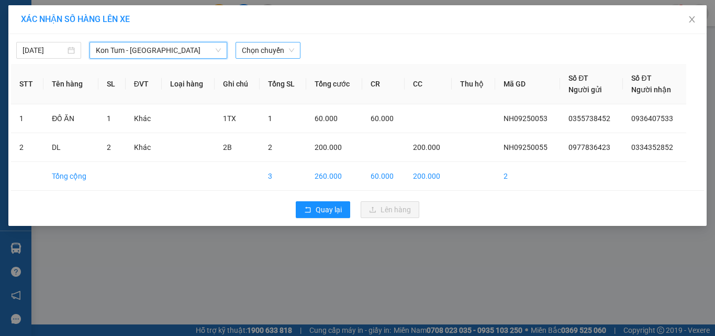
click at [255, 48] on span "Chọn chuyến" at bounding box center [268, 50] width 52 height 16
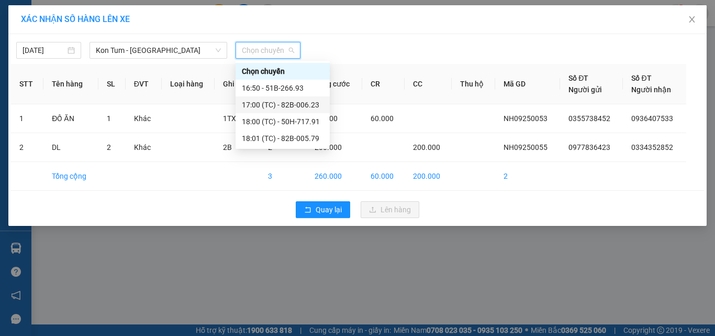
click at [280, 99] on div "17:00 (TC) - 82B-006.23" at bounding box center [283, 105] width 82 height 12
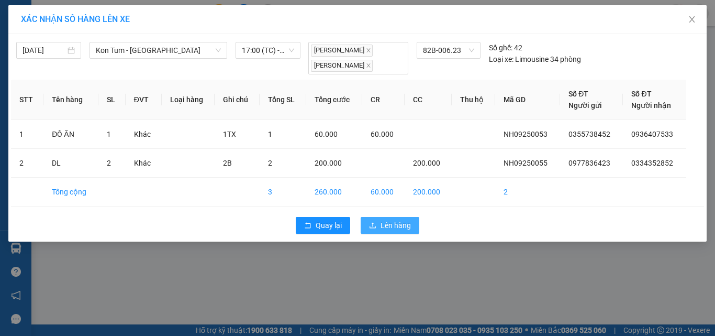
click at [385, 229] on span "Lên hàng" at bounding box center [396, 225] width 30 height 12
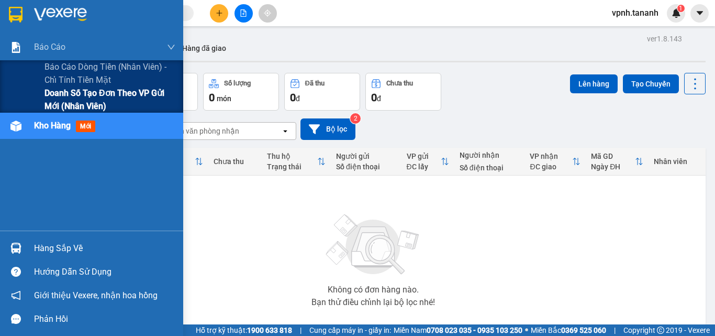
click at [131, 103] on span "Doanh số tạo đơn theo VP gửi mới (nhân viên)" at bounding box center [109, 99] width 131 height 26
